Goal: Task Accomplishment & Management: Complete application form

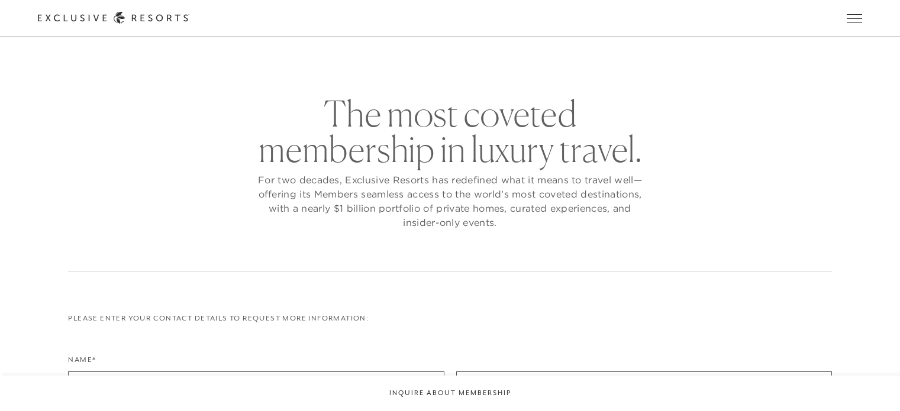
click at [0, 0] on link "Member Login" at bounding box center [0, 0] width 0 height 0
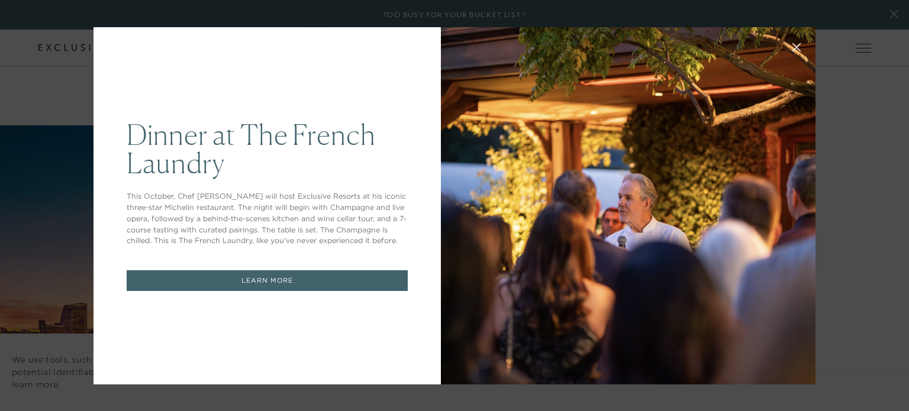
click at [515, 96] on div at bounding box center [628, 206] width 375 height 358
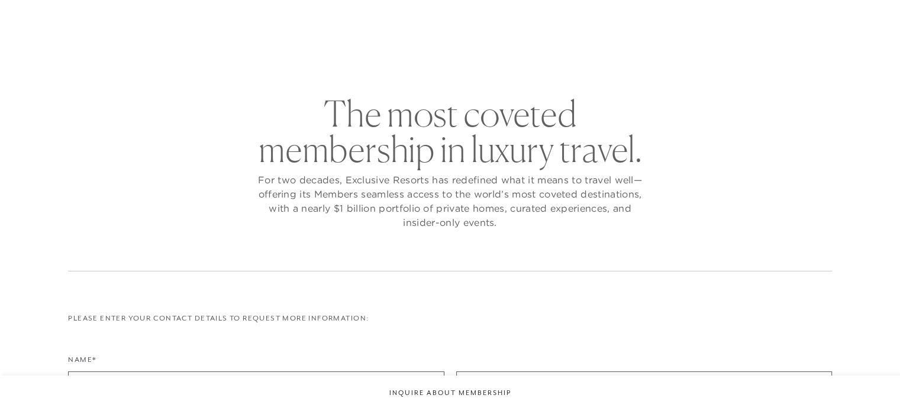
checkbox input "false"
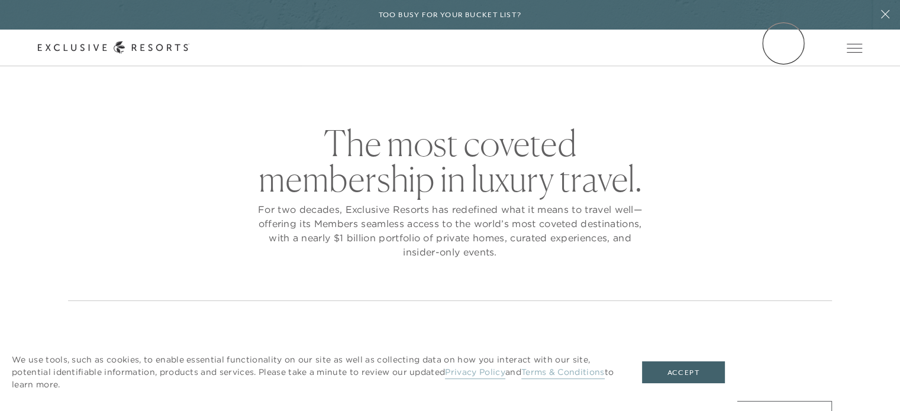
click at [0, 0] on link "Member Login" at bounding box center [0, 0] width 0 height 0
